Goal: Task Accomplishment & Management: Manage account settings

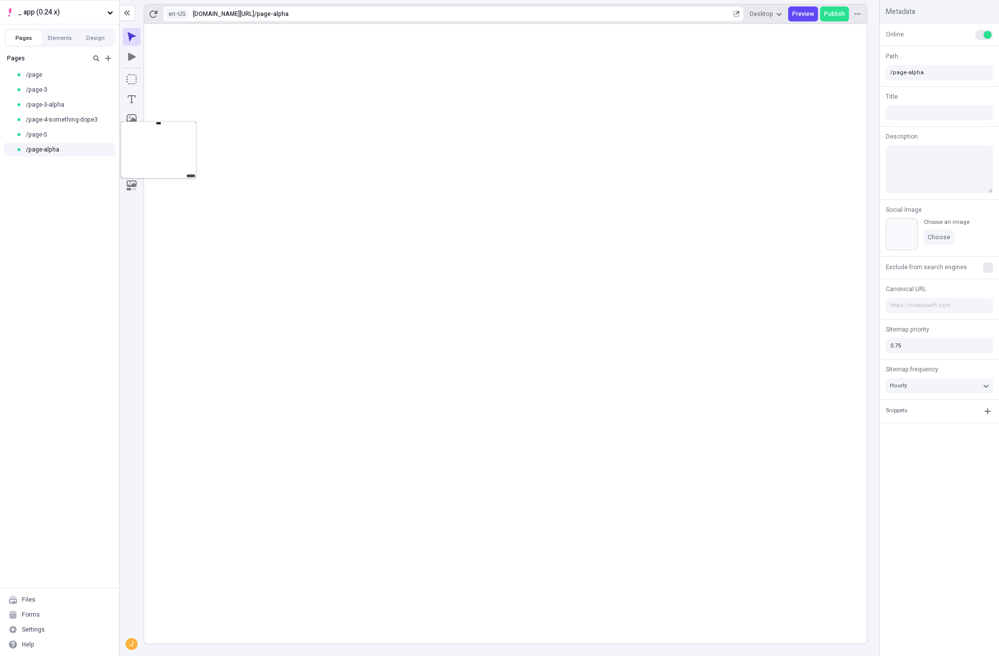
click at [107, 204] on div "Pages /page /page-3 /page-3-alpha /page-4-something-dope3 /page-5 /page-alpha" at bounding box center [59, 318] width 119 height 539
click at [140, 155] on button "button" at bounding box center [132, 159] width 18 height 18
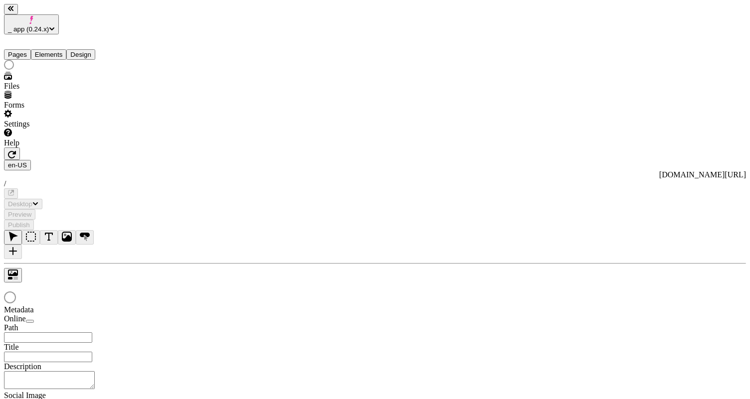
type input "/page-alpha"
